Goal: Task Accomplishment & Management: Manage account settings

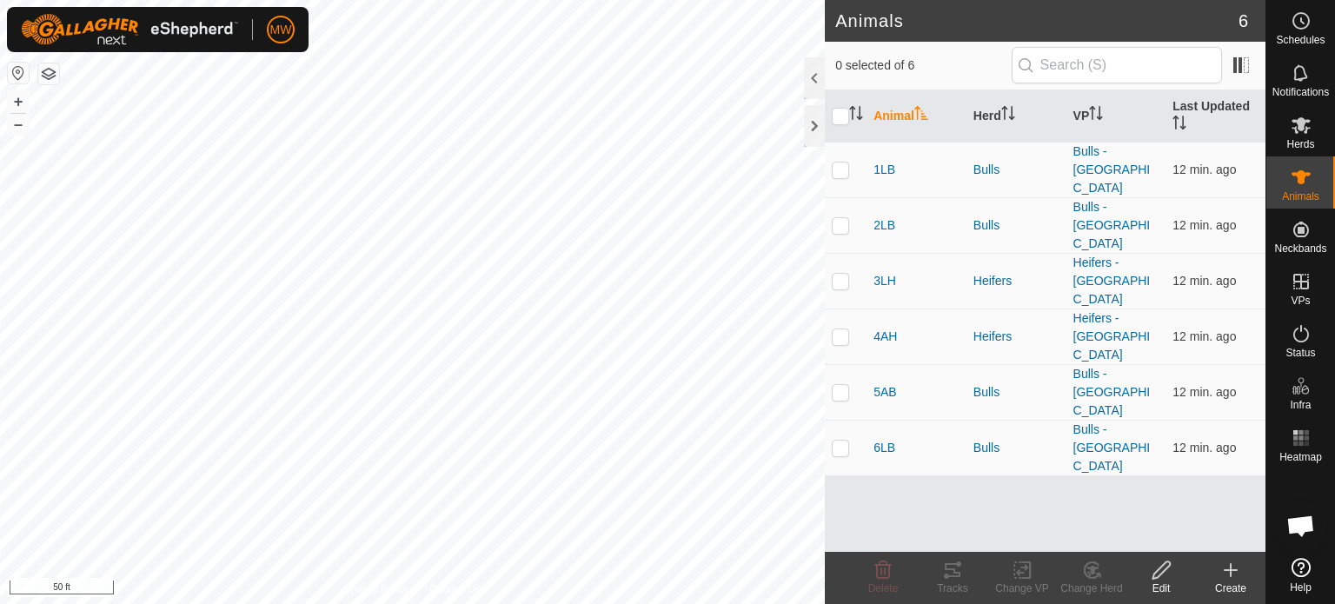
click at [845, 130] on th at bounding box center [846, 116] width 42 height 52
click at [840, 119] on input "checkbox" at bounding box center [840, 116] width 17 height 17
checkbox input "true"
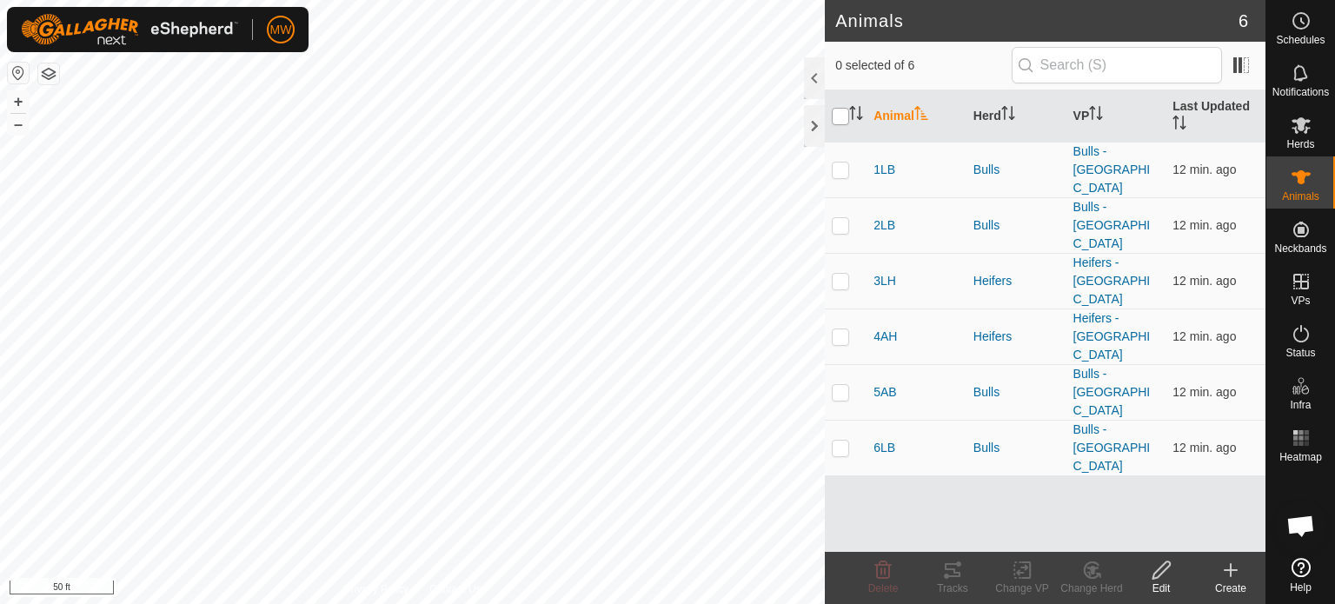
checkbox input "true"
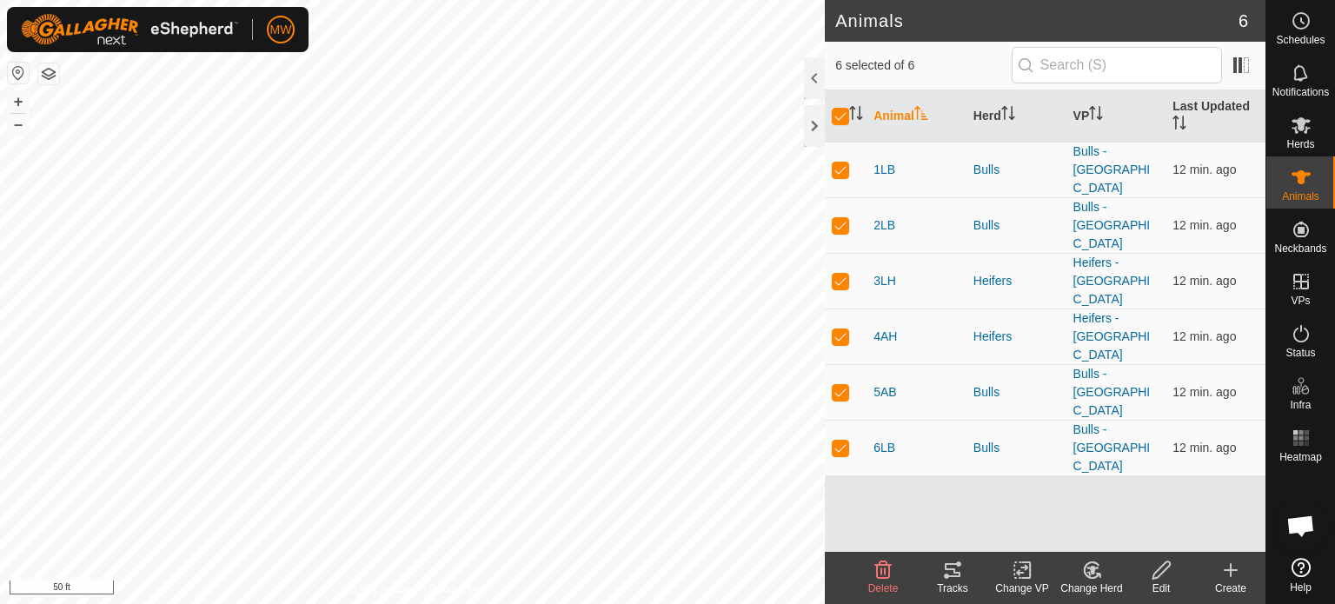
click at [946, 579] on icon at bounding box center [952, 570] width 21 height 21
